Goal: Entertainment & Leisure: Consume media (video, audio)

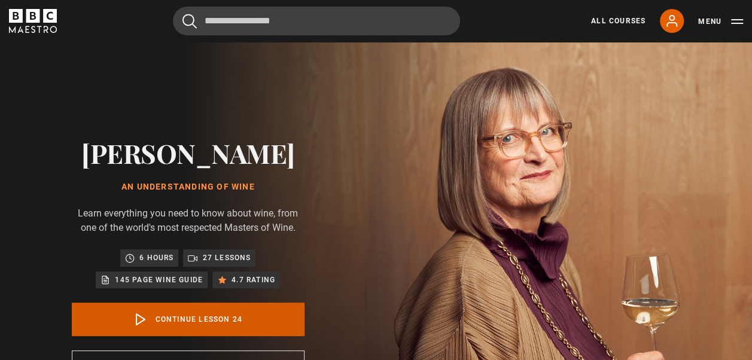
click at [185, 314] on link "Continue lesson 24" at bounding box center [188, 320] width 233 height 34
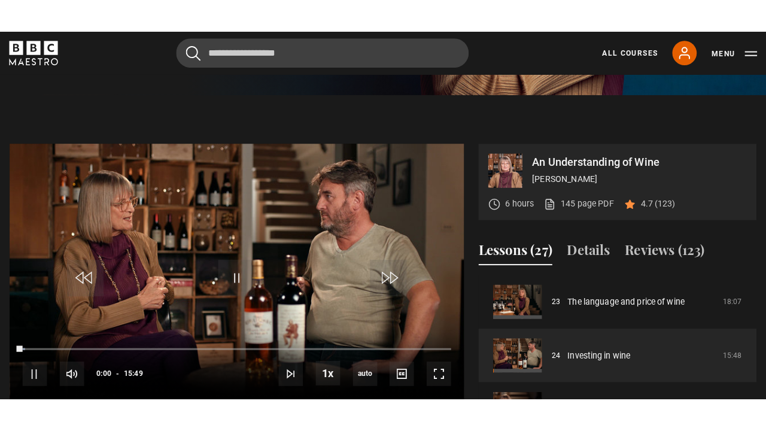
scroll to position [471, 0]
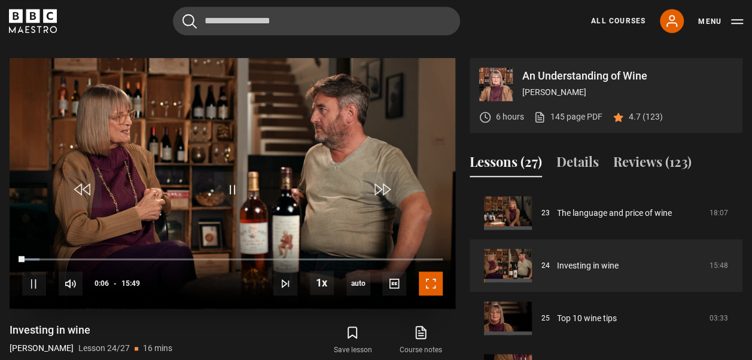
click at [434, 279] on span "Video Player" at bounding box center [431, 284] width 24 height 24
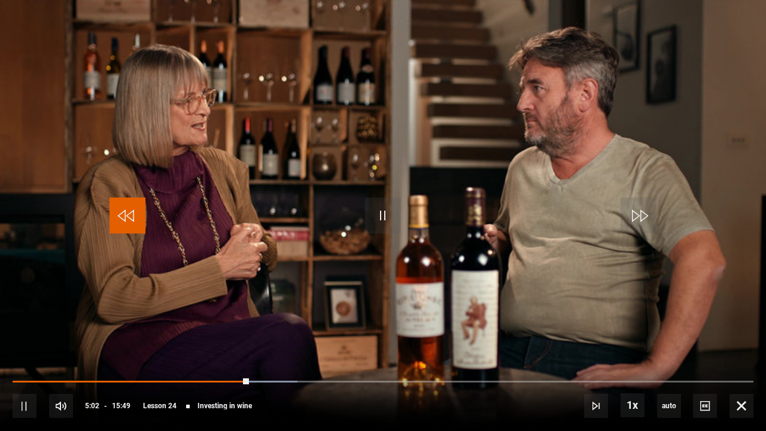
click at [127, 214] on span "Video Player" at bounding box center [127, 215] width 36 height 36
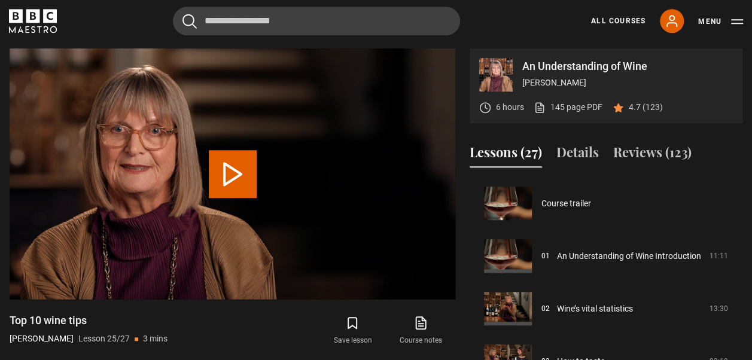
scroll to position [1216, 0]
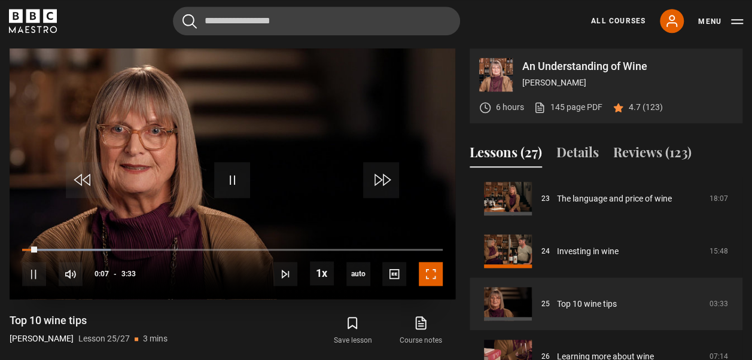
click at [432, 272] on span "Video Player" at bounding box center [431, 274] width 24 height 24
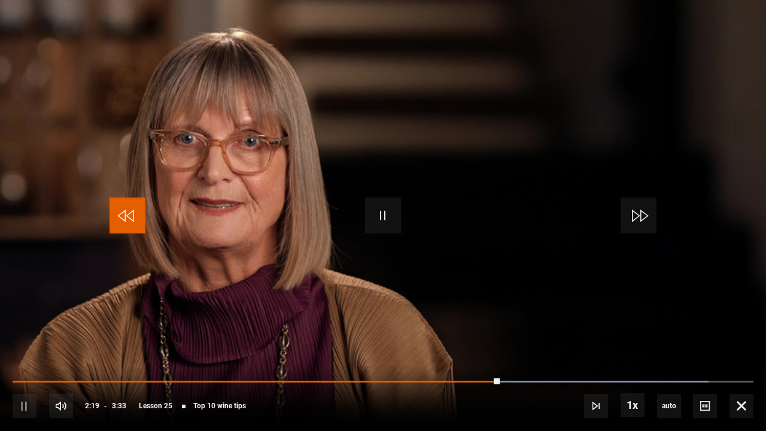
click at [120, 215] on span "Video Player" at bounding box center [127, 215] width 36 height 36
click at [130, 214] on span "Video Player" at bounding box center [127, 215] width 36 height 36
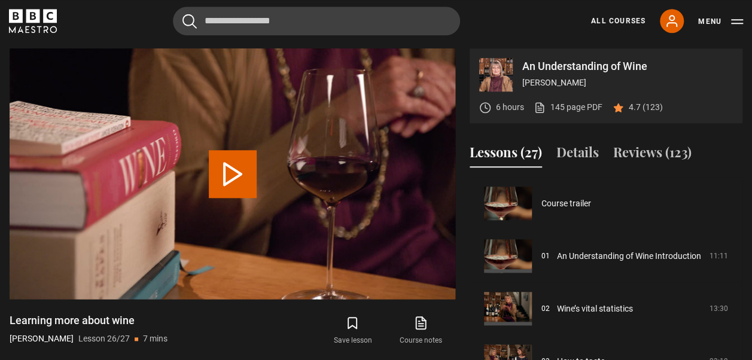
scroll to position [1216, 0]
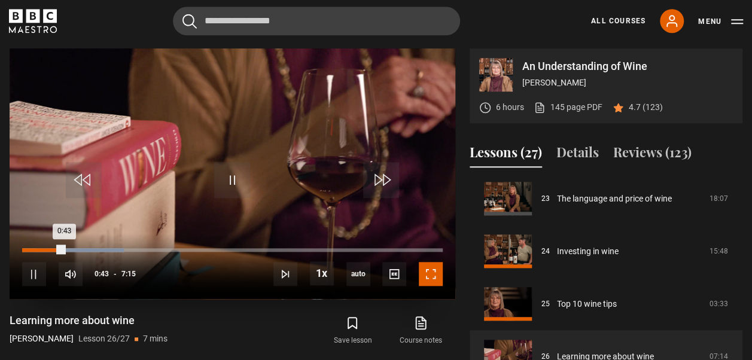
drag, startPoint x: 431, startPoint y: 274, endPoint x: 434, endPoint y: 318, distance: 44.3
click at [431, 274] on span "Video Player" at bounding box center [431, 274] width 24 height 24
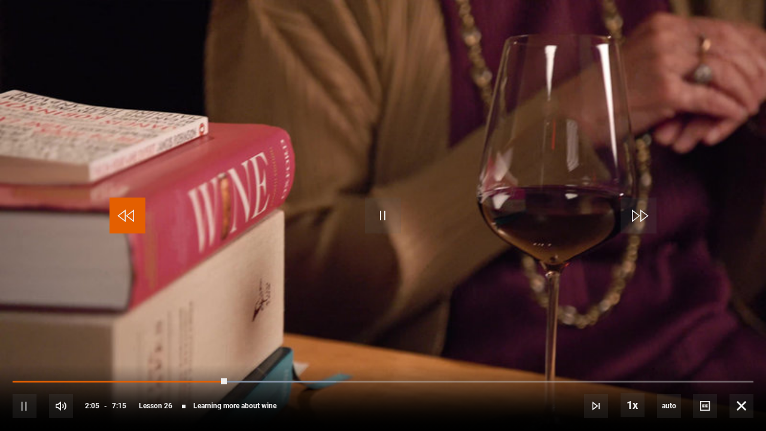
click at [126, 219] on span "Video Player" at bounding box center [127, 215] width 36 height 36
click at [124, 217] on span "Video Player" at bounding box center [127, 215] width 36 height 36
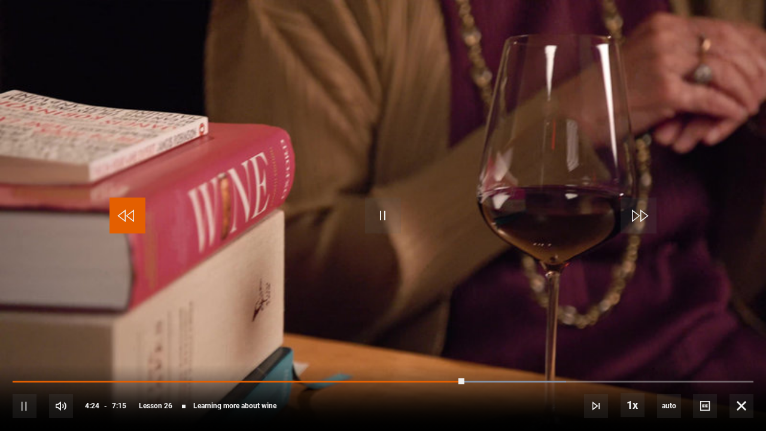
click at [124, 217] on span "Video Player" at bounding box center [127, 215] width 36 height 36
click at [126, 212] on span "Video Player" at bounding box center [127, 215] width 36 height 36
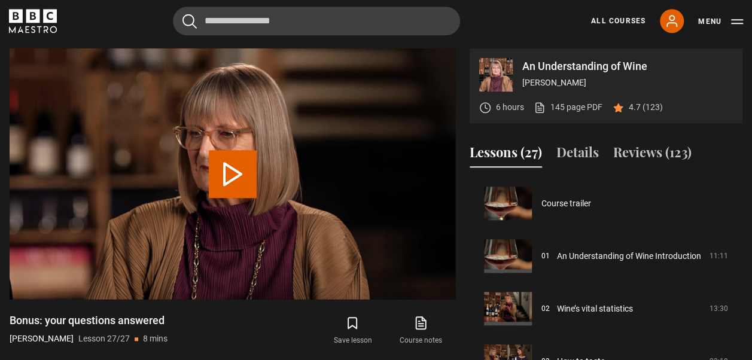
scroll to position [1216, 0]
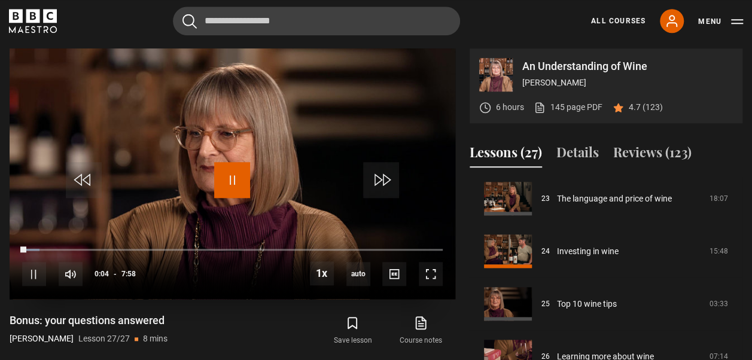
click at [235, 175] on span "Video Player" at bounding box center [232, 180] width 36 height 36
